Goal: Information Seeking & Learning: Learn about a topic

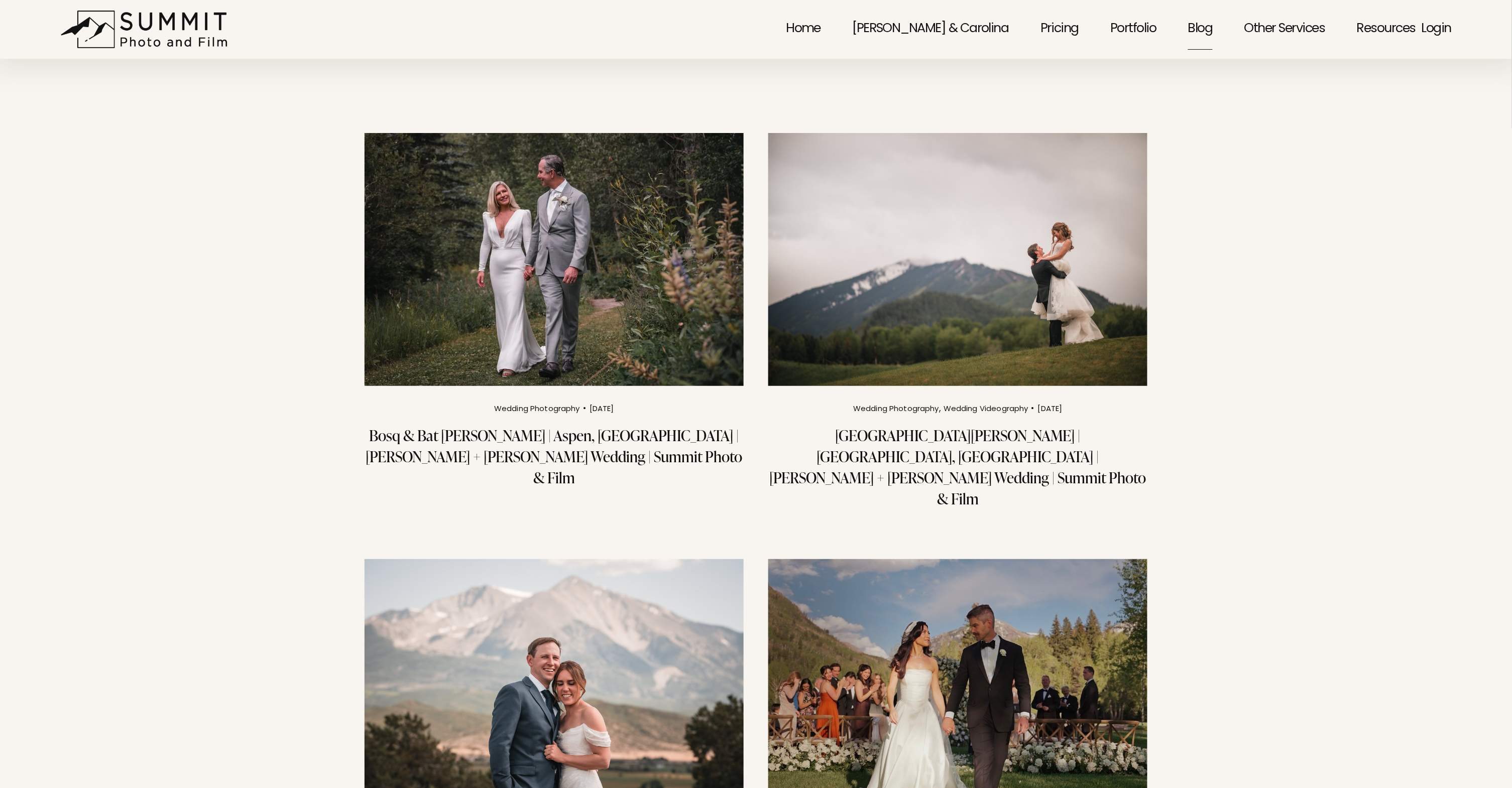
click at [961, 26] on link "[PERSON_NAME] & Carolina" at bounding box center [931, 29] width 156 height 43
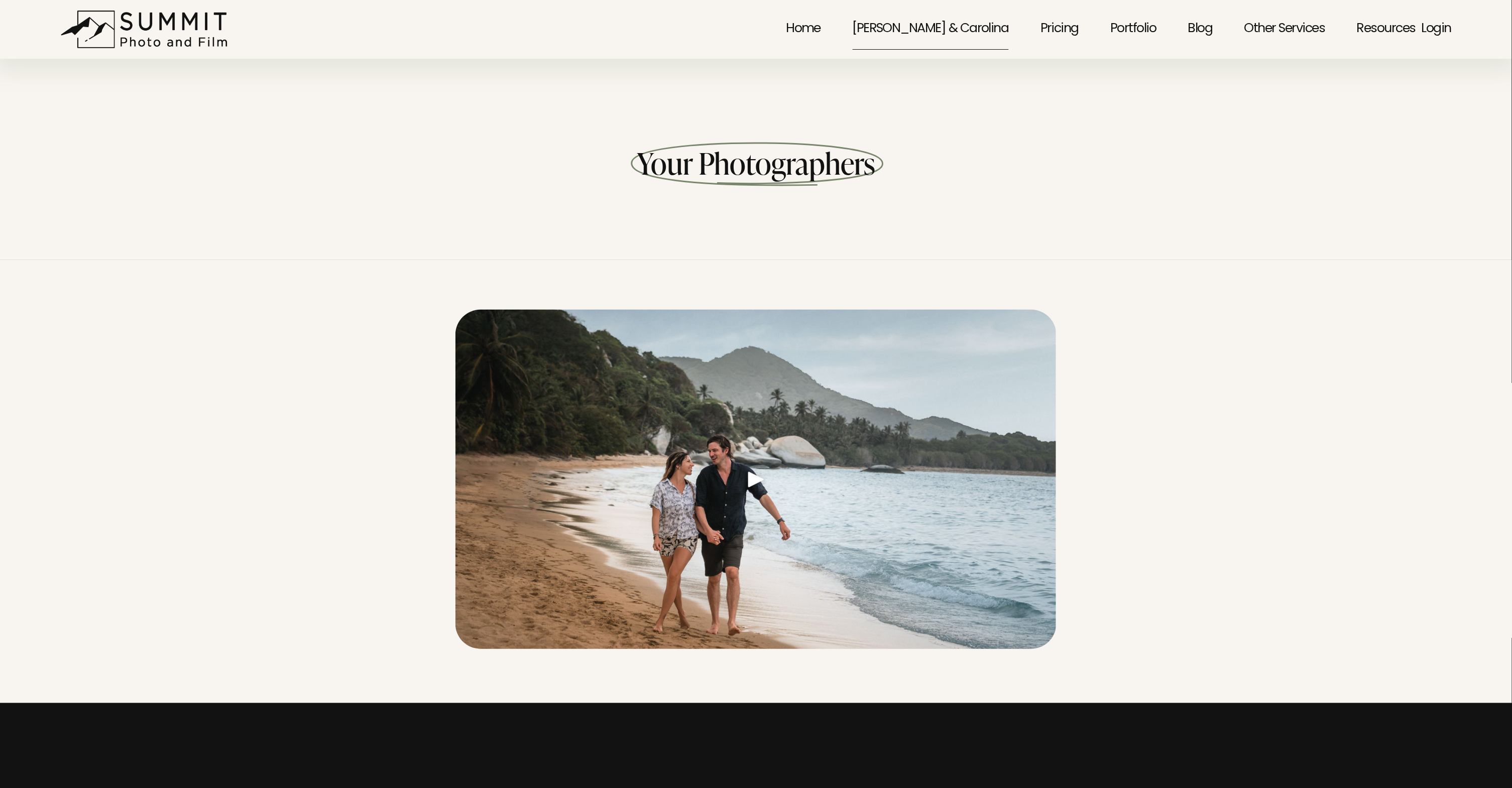
click at [1052, 26] on link "Pricing" at bounding box center [1059, 29] width 38 height 43
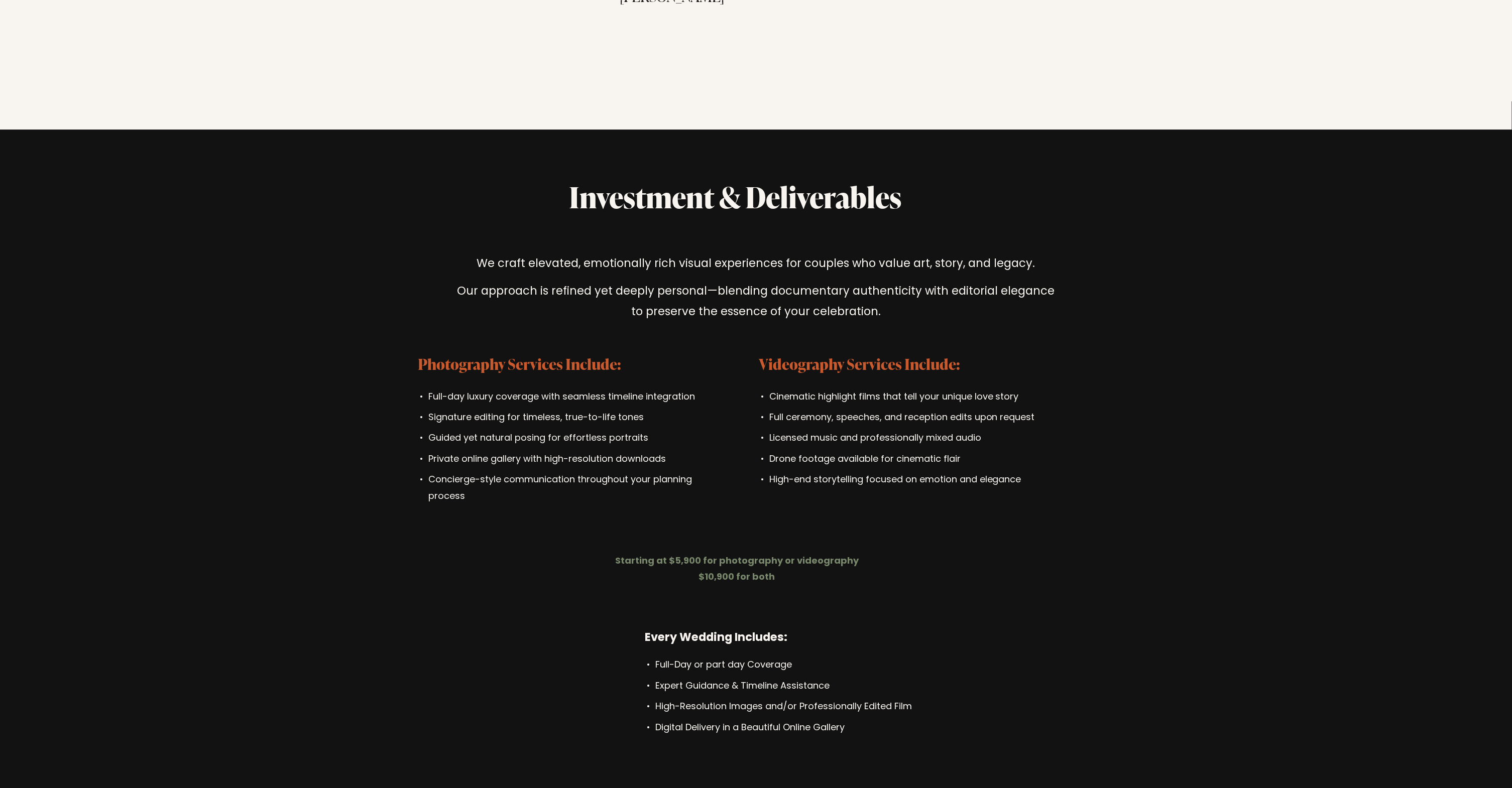
scroll to position [2968, 0]
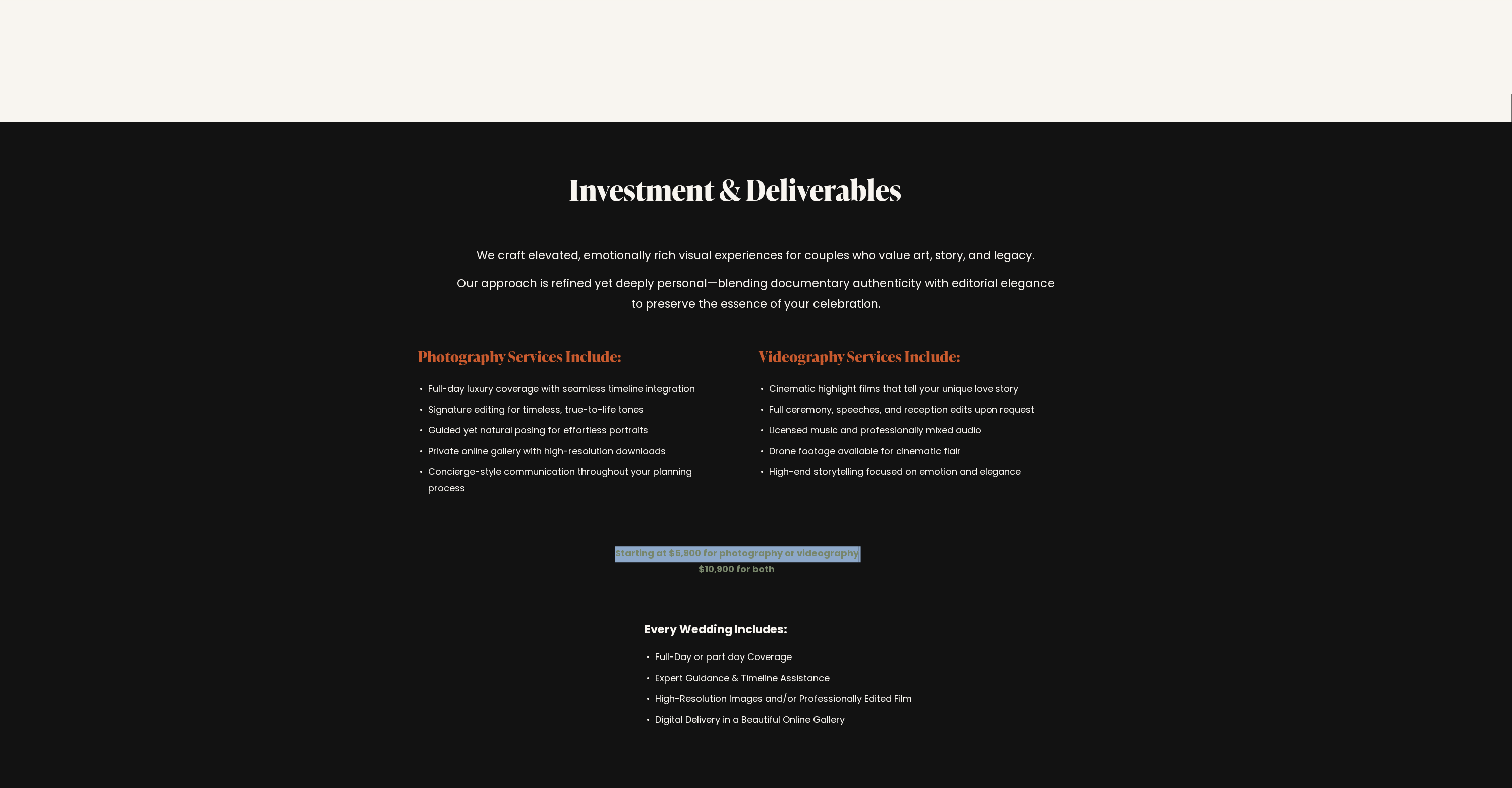
drag, startPoint x: 665, startPoint y: 561, endPoint x: 854, endPoint y: 536, distance: 190.6
click at [854, 536] on div "Investment & Deliverables We craft elevated, emotionally rich visual experience…" at bounding box center [756, 468] width 1512 height 593
click at [845, 586] on div "Investment & Deliverables We craft elevated, emotionally rich visual experience…" at bounding box center [756, 468] width 1512 height 593
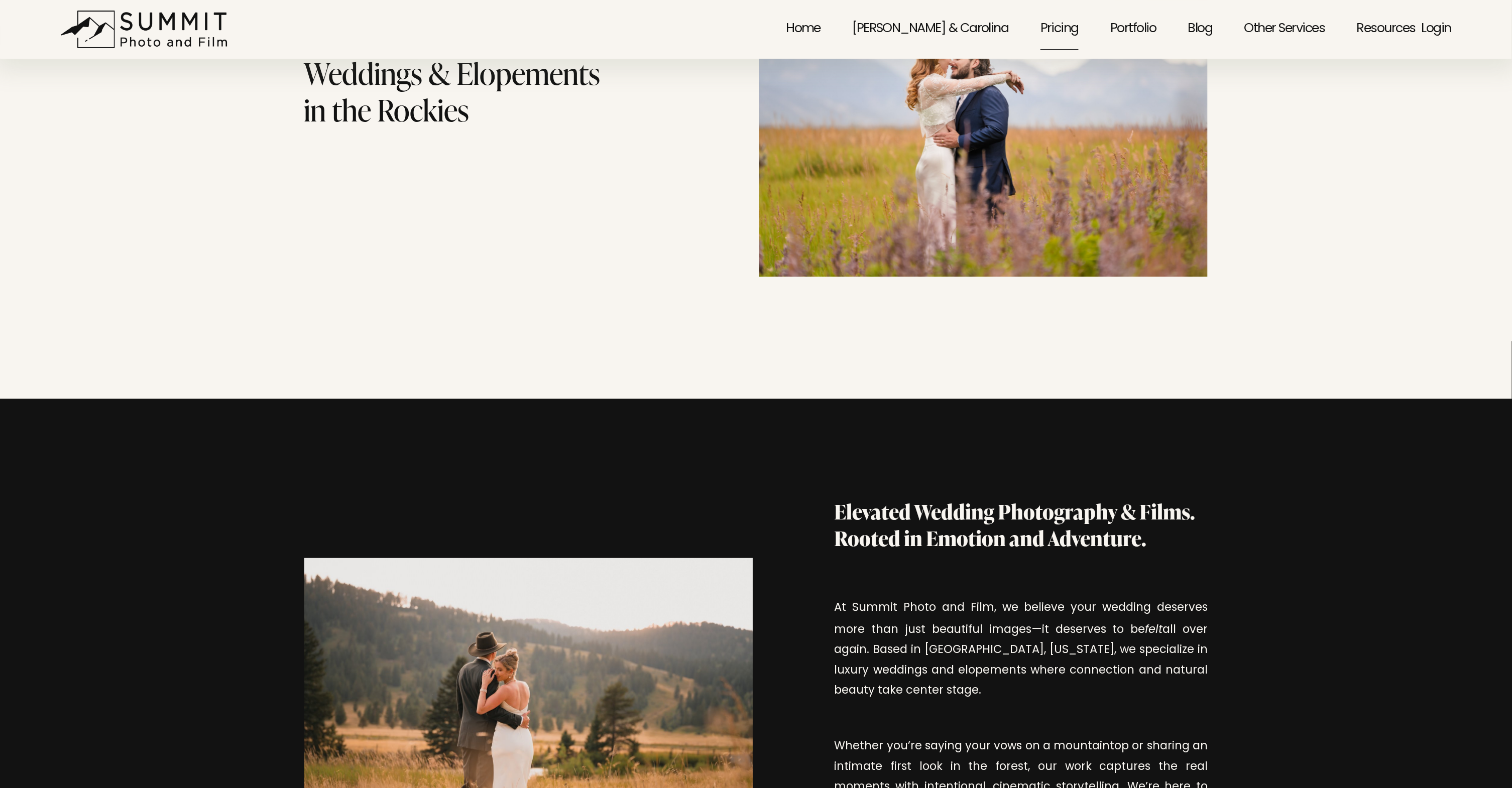
scroll to position [0, 0]
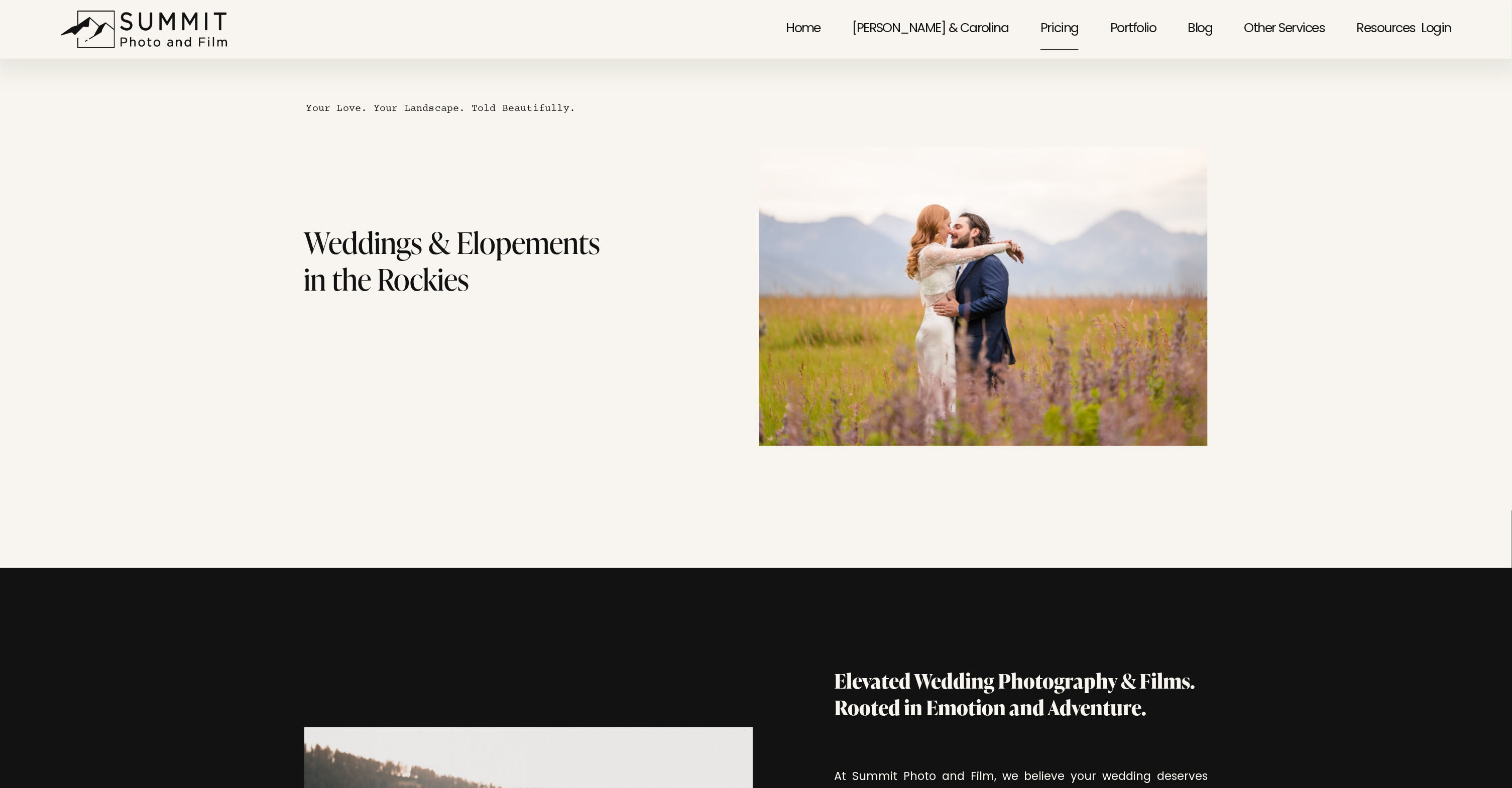
click at [1130, 22] on link "Portfolio" at bounding box center [1133, 29] width 46 height 43
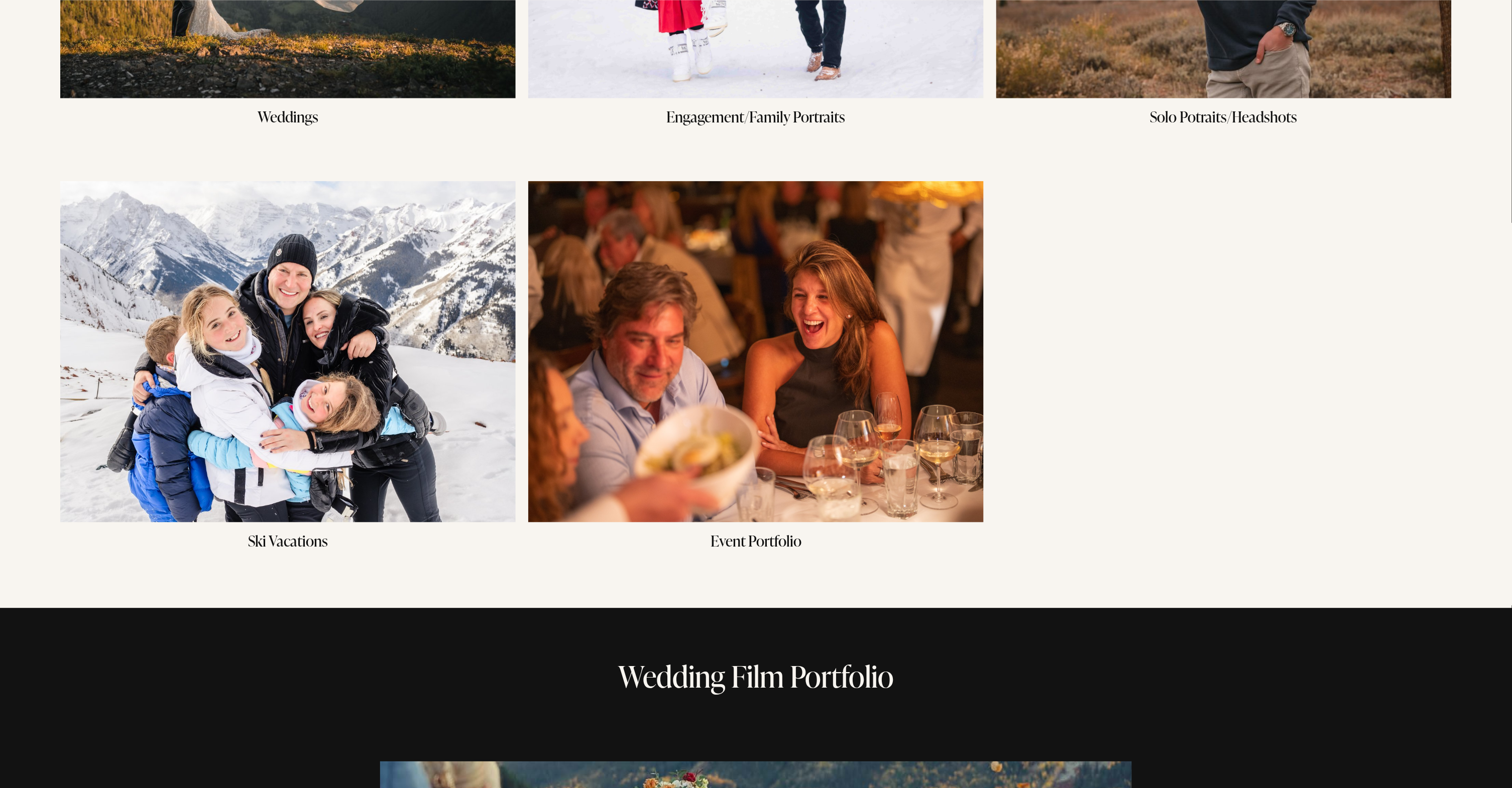
scroll to position [417, 0]
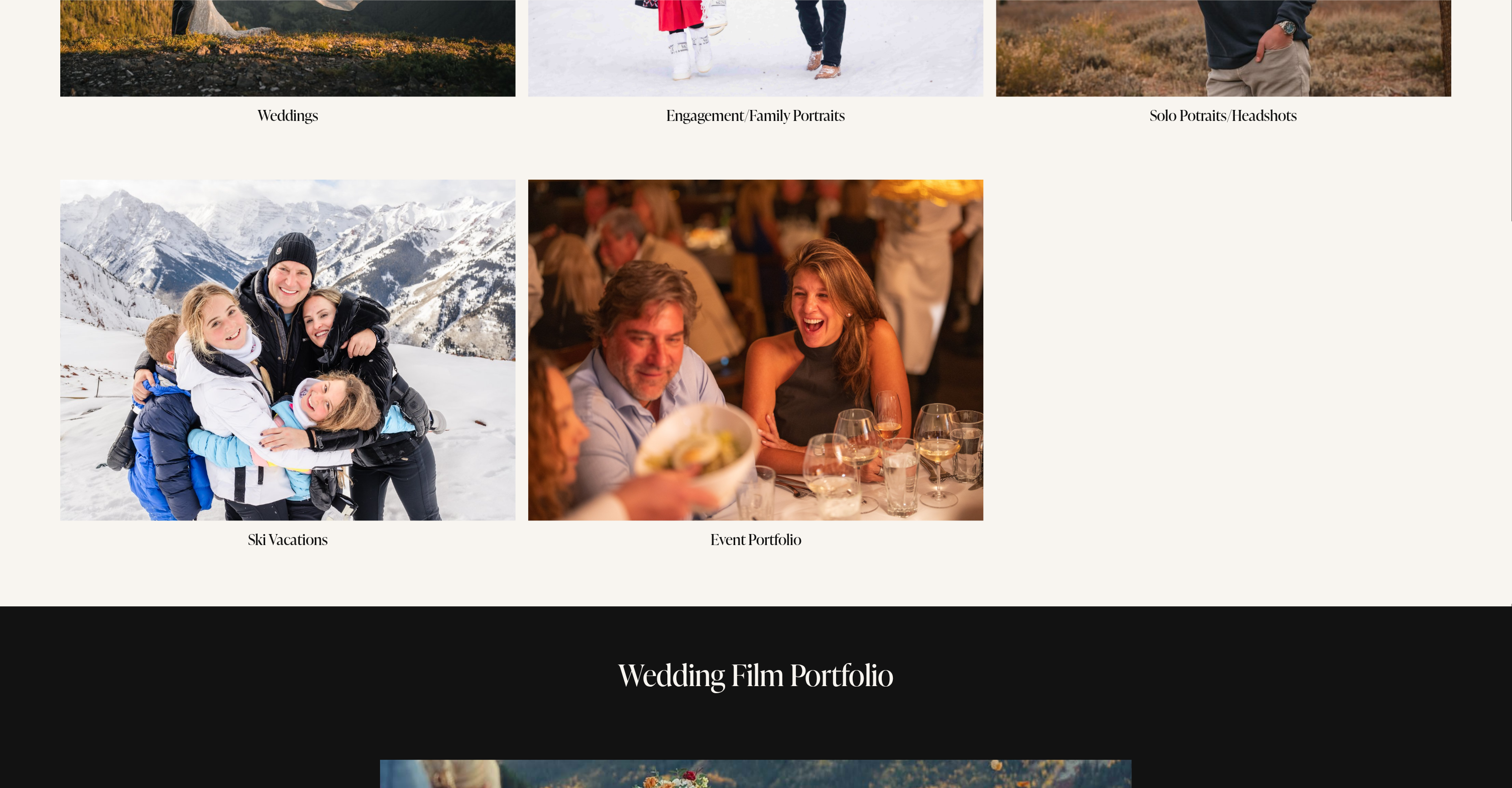
click at [839, 403] on img at bounding box center [756, 350] width 455 height 341
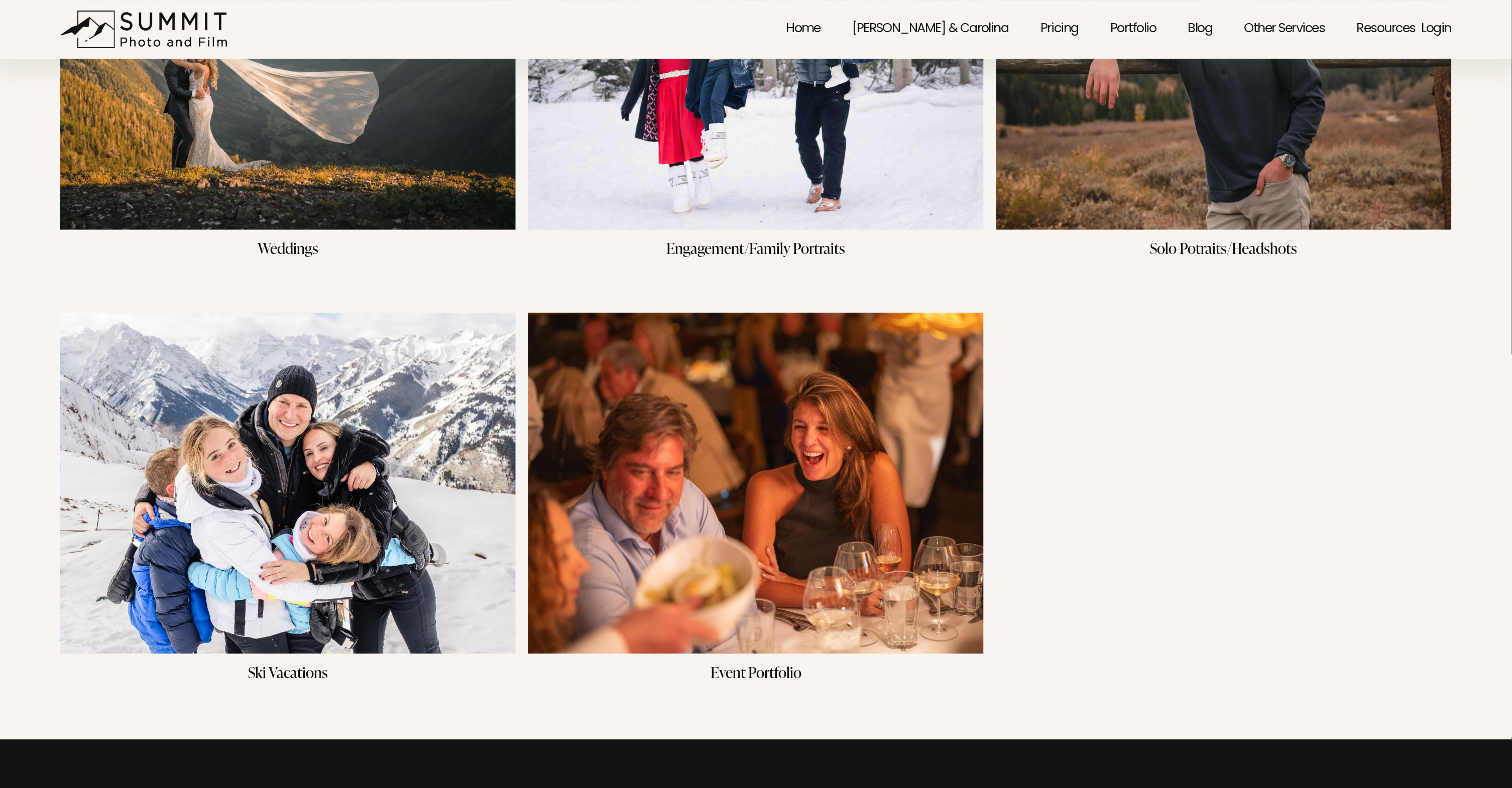
scroll to position [0, 0]
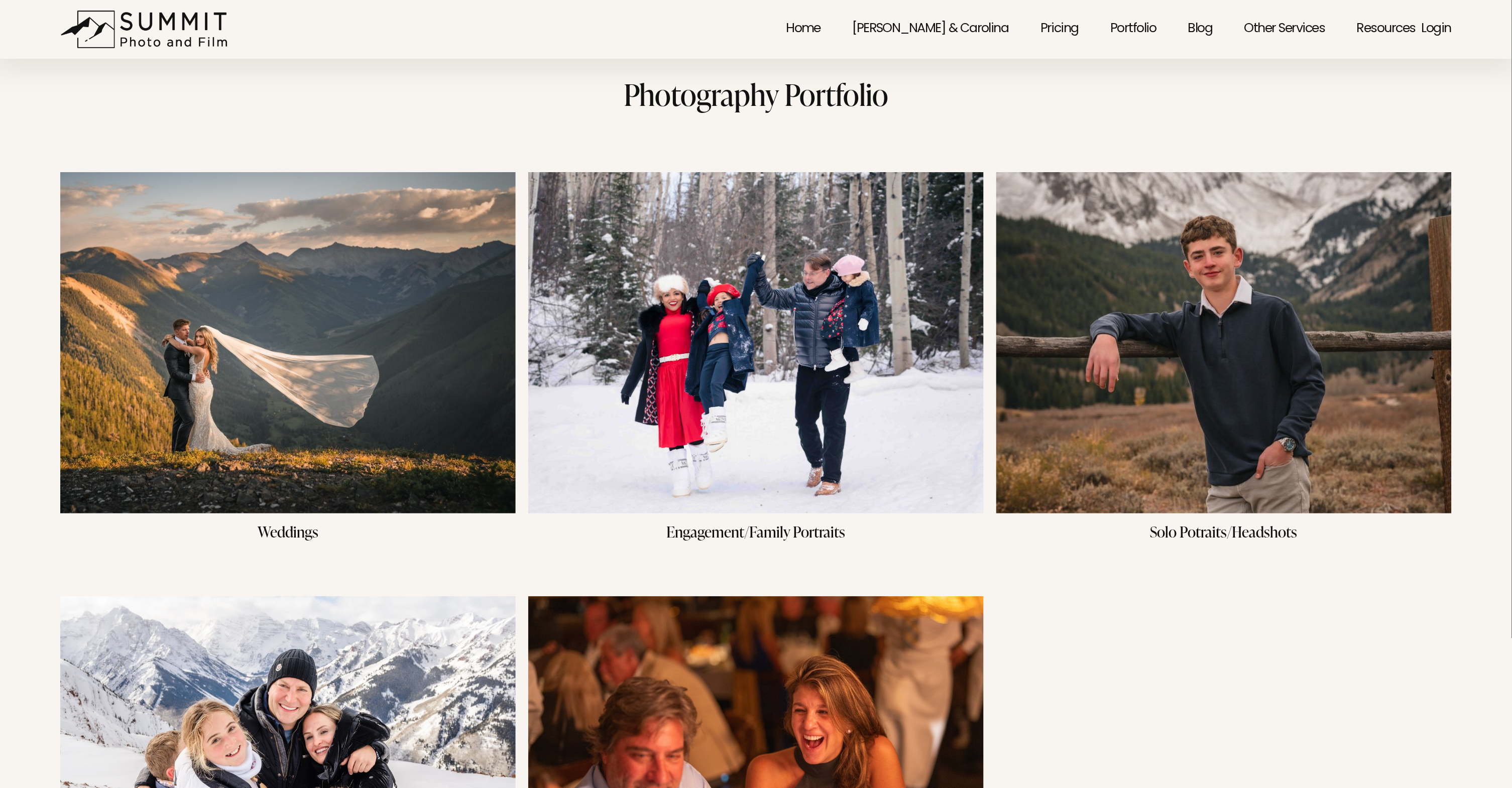
click at [1258, 411] on img at bounding box center [1224, 343] width 455 height 341
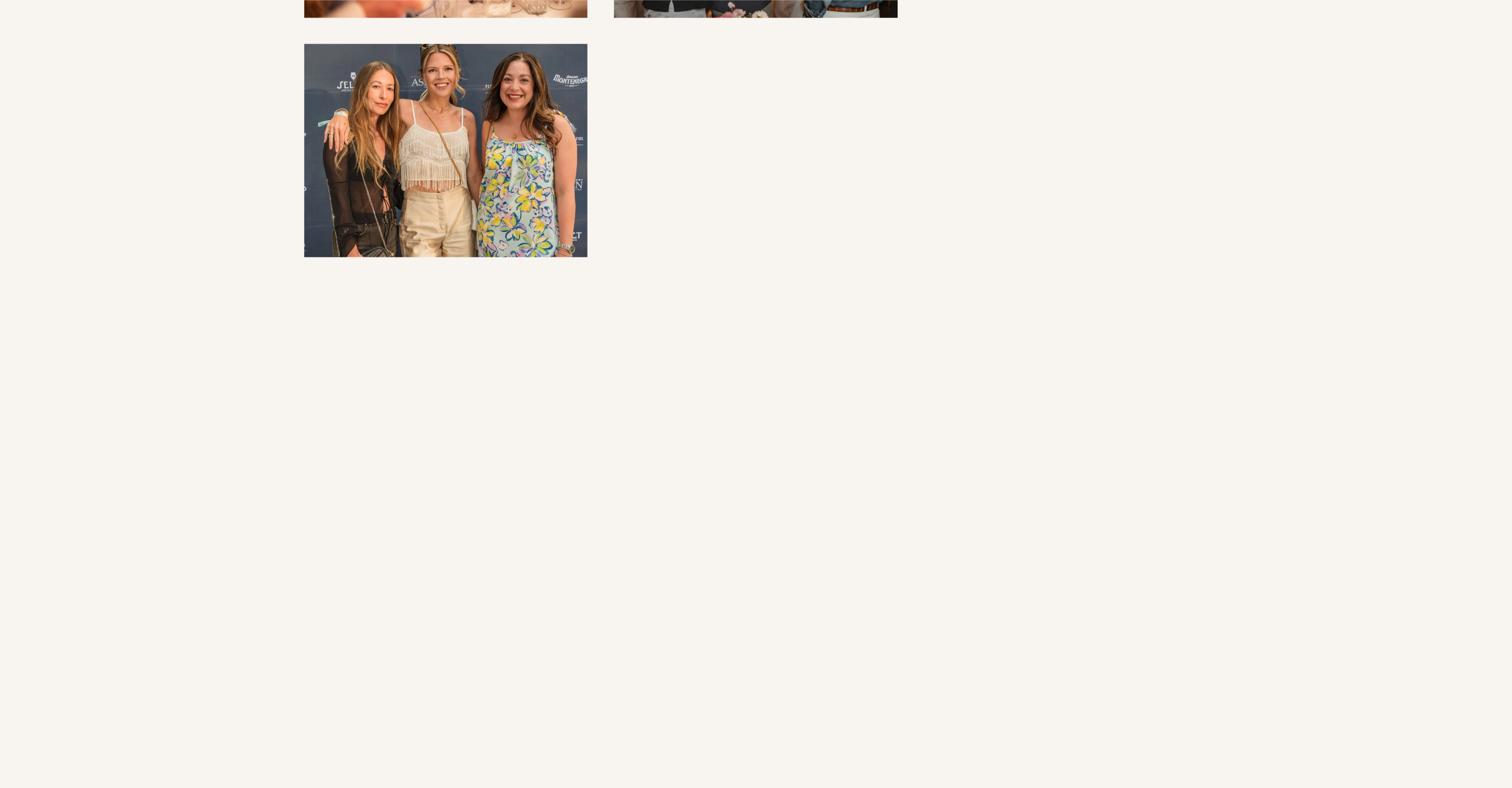
scroll to position [1195, 0]
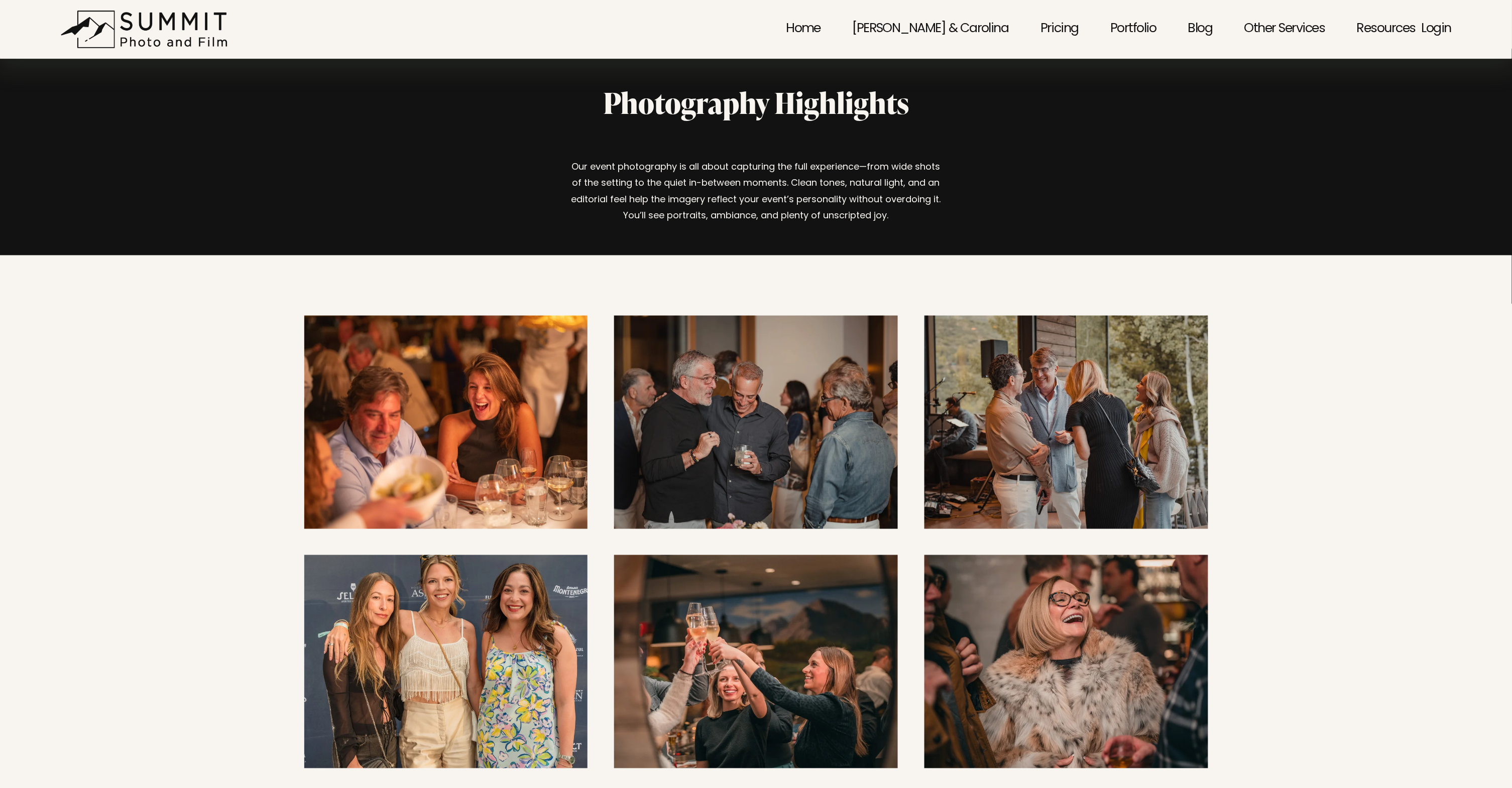
scroll to position [0, 0]
